Goal: Download file/media

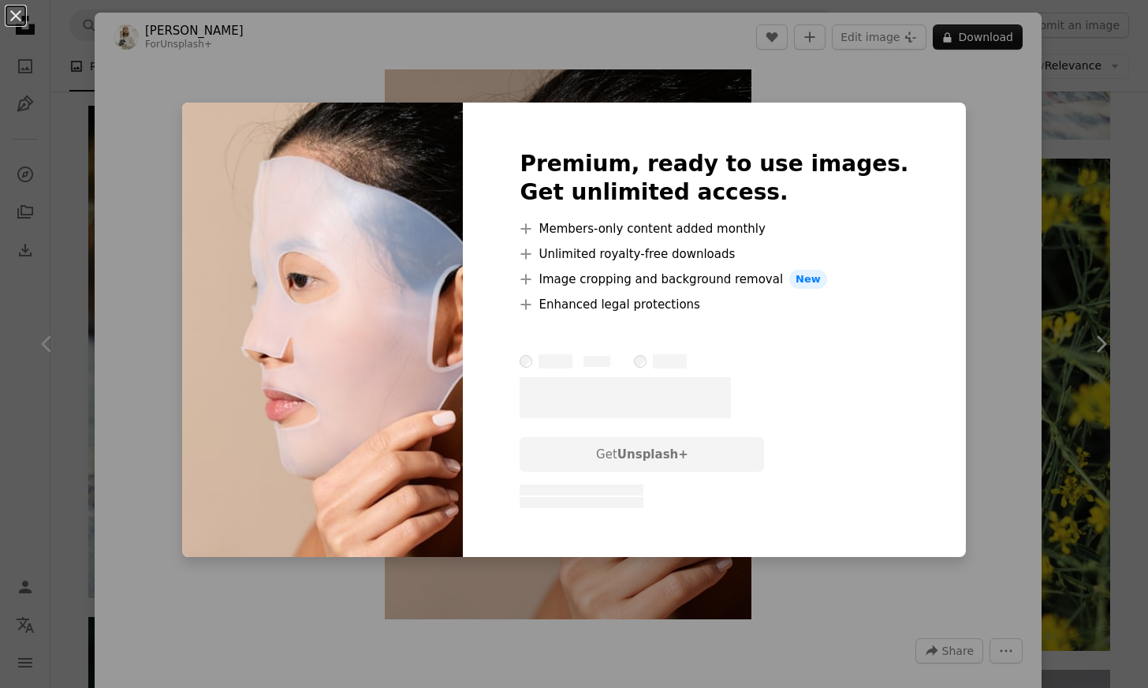
scroll to position [0, 1882]
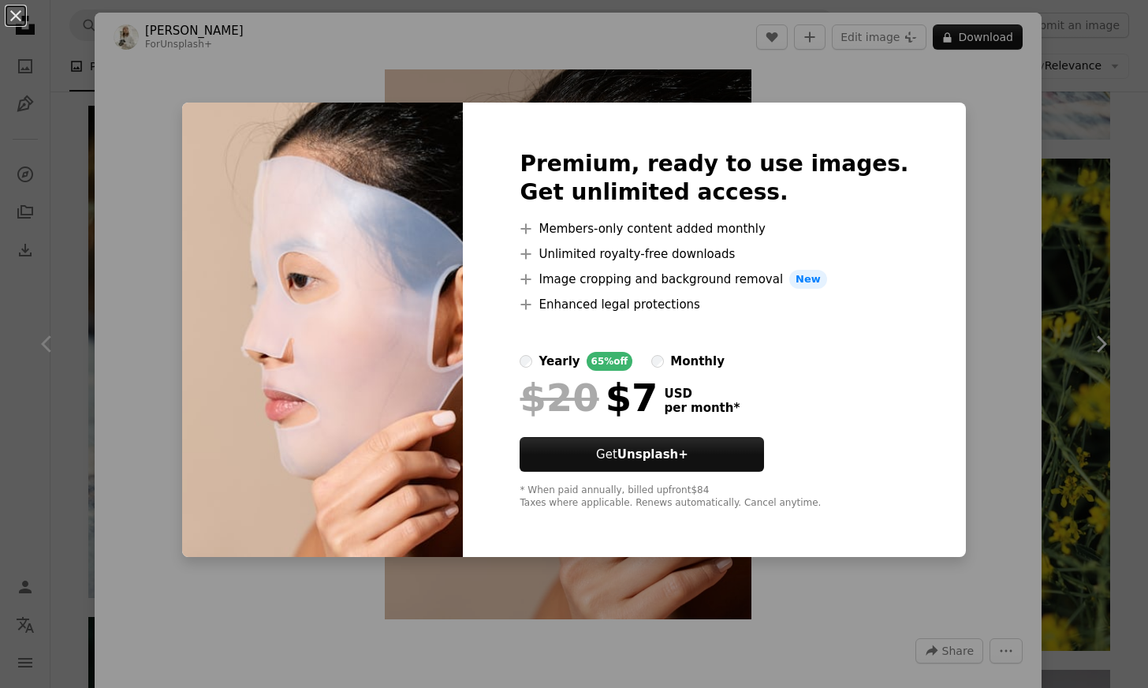
click at [949, 285] on div "An X shape Premium, ready to use images. Get unlimited access. A plus sign Memb…" at bounding box center [574, 344] width 1148 height 688
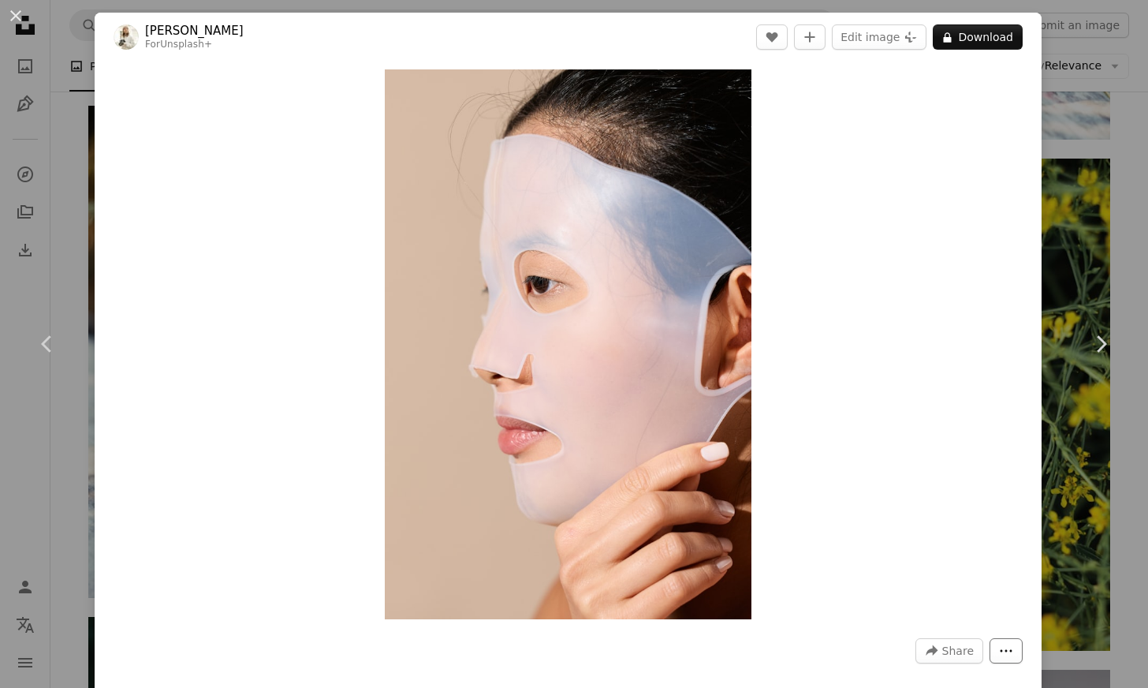
drag, startPoint x: 999, startPoint y: 661, endPoint x: 1005, endPoint y: 654, distance: 8.4
click at [999, 661] on button "More Actions" at bounding box center [1006, 650] width 33 height 25
click at [855, 414] on dialog "An X shape Chevron left Chevron right [PERSON_NAME] For Unsplash+ A heart A plu…" at bounding box center [574, 344] width 1148 height 688
click at [565, 265] on img "Zoom in on this image" at bounding box center [568, 344] width 367 height 550
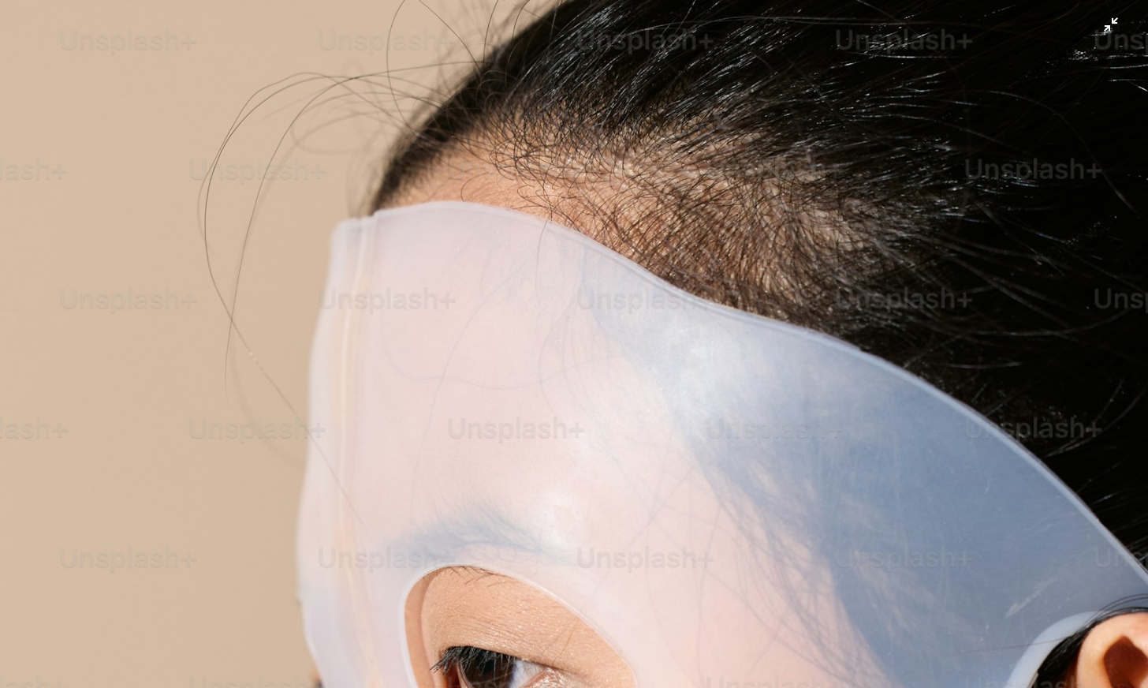
scroll to position [509, 0]
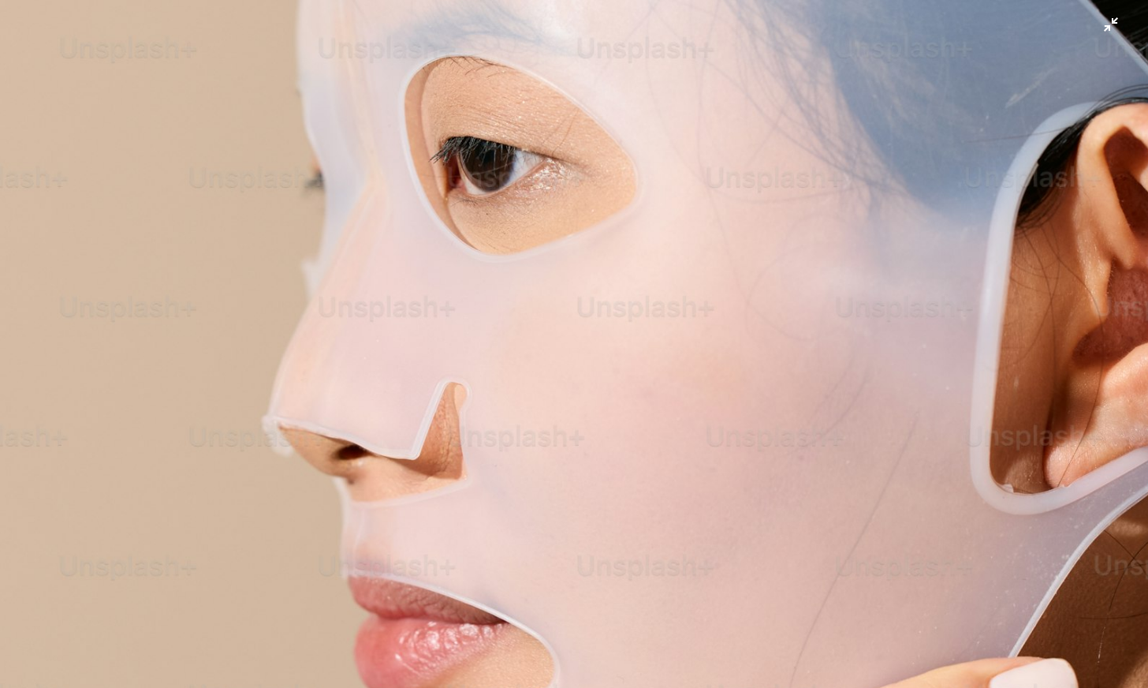
click at [566, 262] on img "Zoom out on this image" at bounding box center [574, 352] width 1150 height 1724
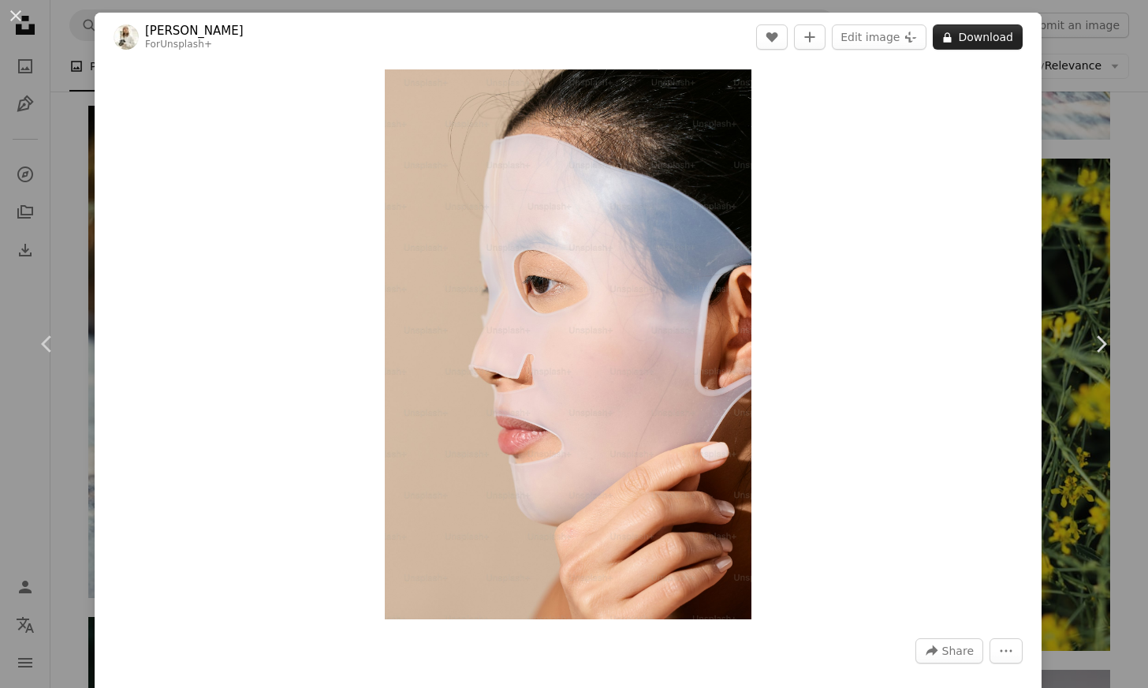
click at [986, 38] on button "A lock Download" at bounding box center [978, 36] width 90 height 25
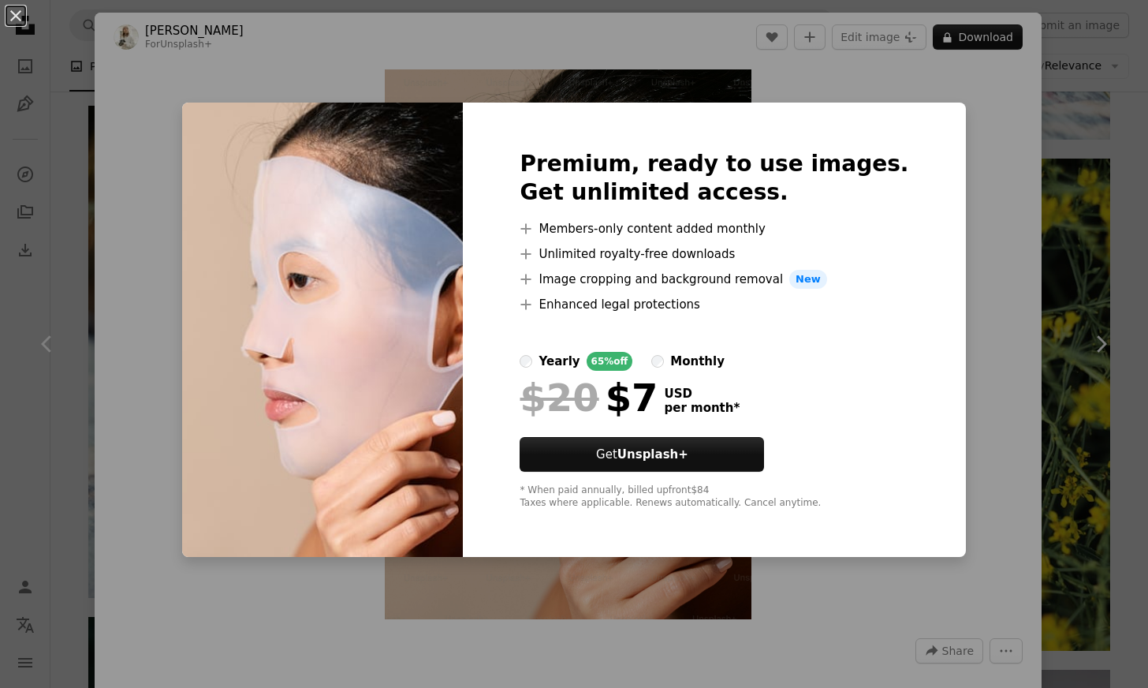
click at [822, 330] on div at bounding box center [714, 333] width 389 height 38
click at [936, 97] on div "An X shape Premium, ready to use images. Get unlimited access. A plus sign Memb…" at bounding box center [574, 344] width 1148 height 688
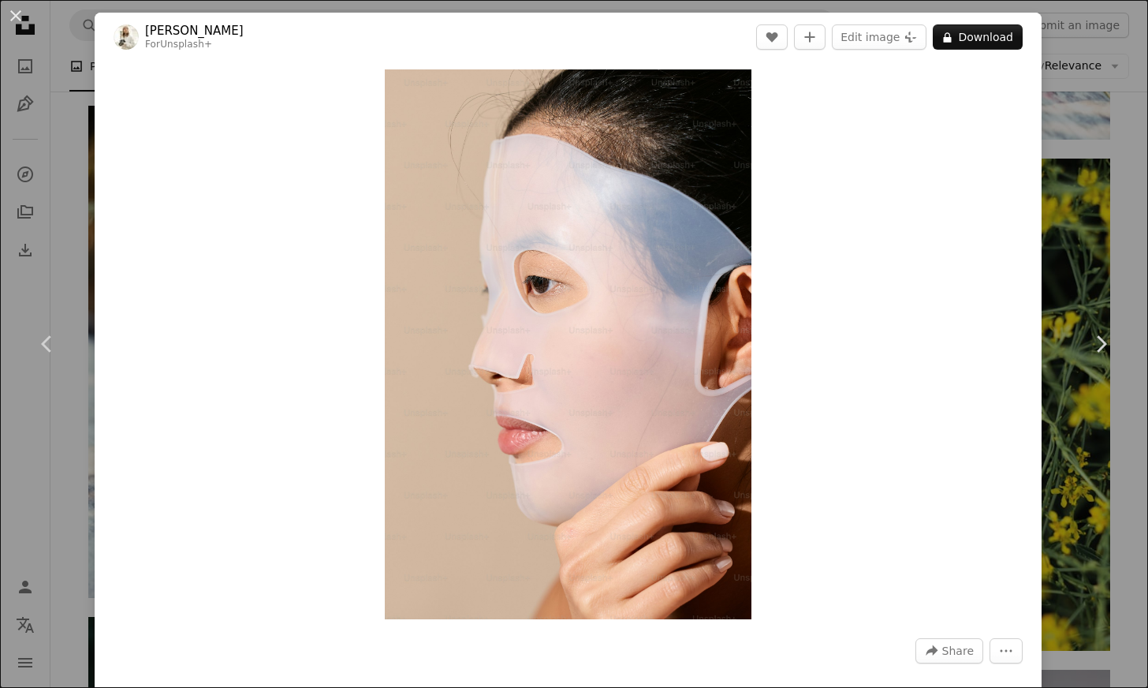
scroll to position [0, 693]
